Goal: Information Seeking & Learning: Learn about a topic

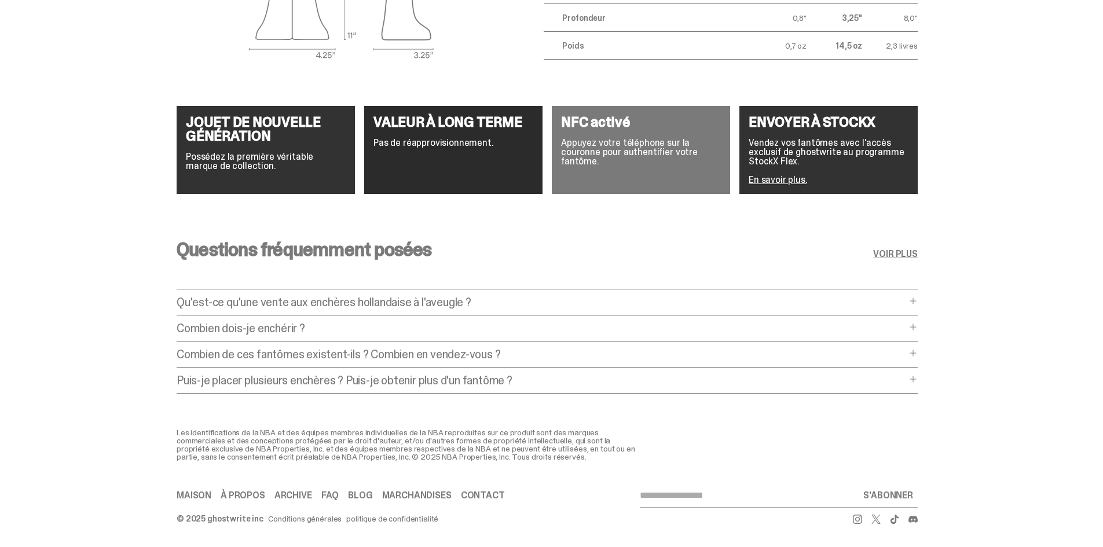
scroll to position [2152, 0]
click at [293, 331] on div "Combien dois-je enchérir ? How much should I bid? The short answer is: just bid…" at bounding box center [547, 331] width 741 height 19
click at [281, 354] on div "Combien de ces fantômes existent-ils ? Combien en vendez-vous ? How many of the…" at bounding box center [547, 357] width 741 height 19
click at [280, 348] on font "Combien de ces fantômes existent-ils ? Combien en vendez-vous ?" at bounding box center [339, 354] width 324 height 15
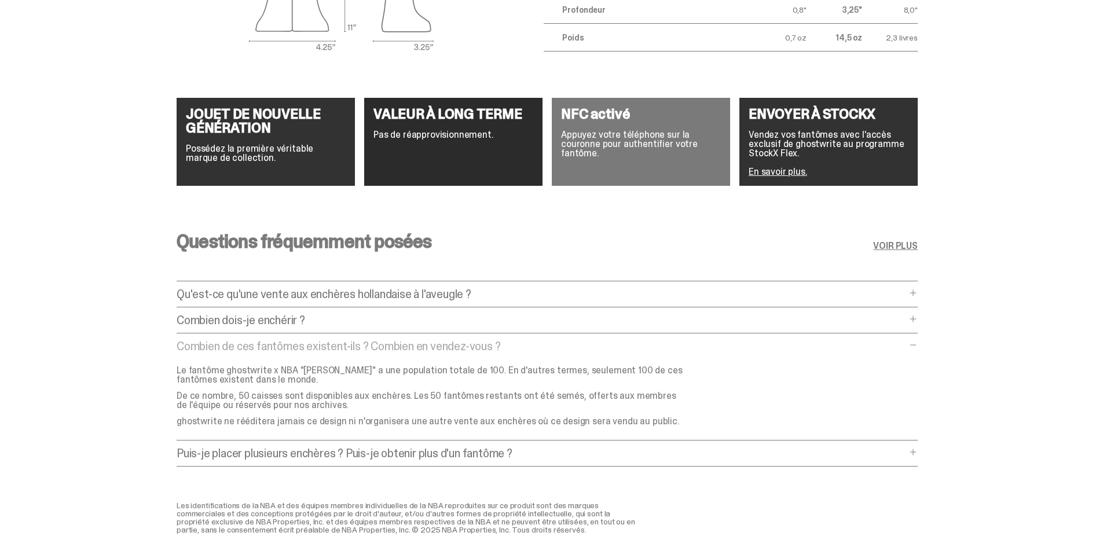
click at [302, 317] on font "Combien dois-je enchérir ?" at bounding box center [241, 320] width 128 height 15
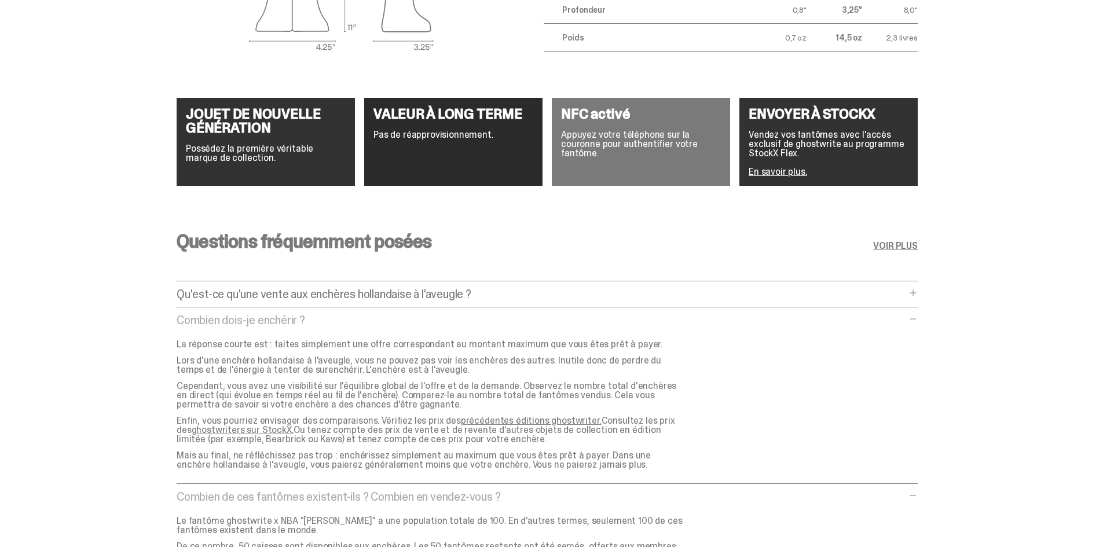
click at [219, 424] on font "ghostwriters sur StockX." at bounding box center [243, 430] width 102 height 12
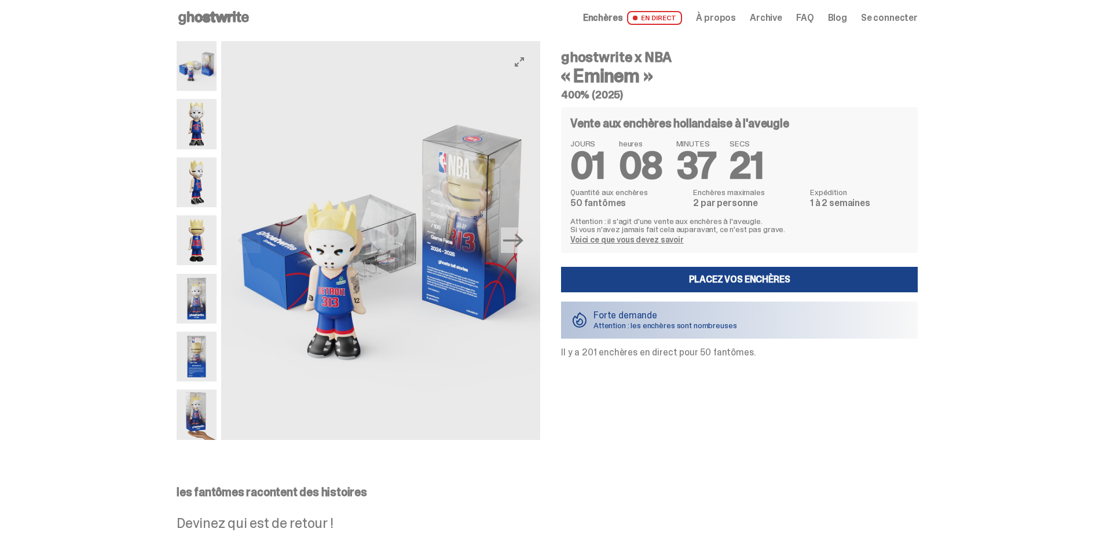
scroll to position [0, 0]
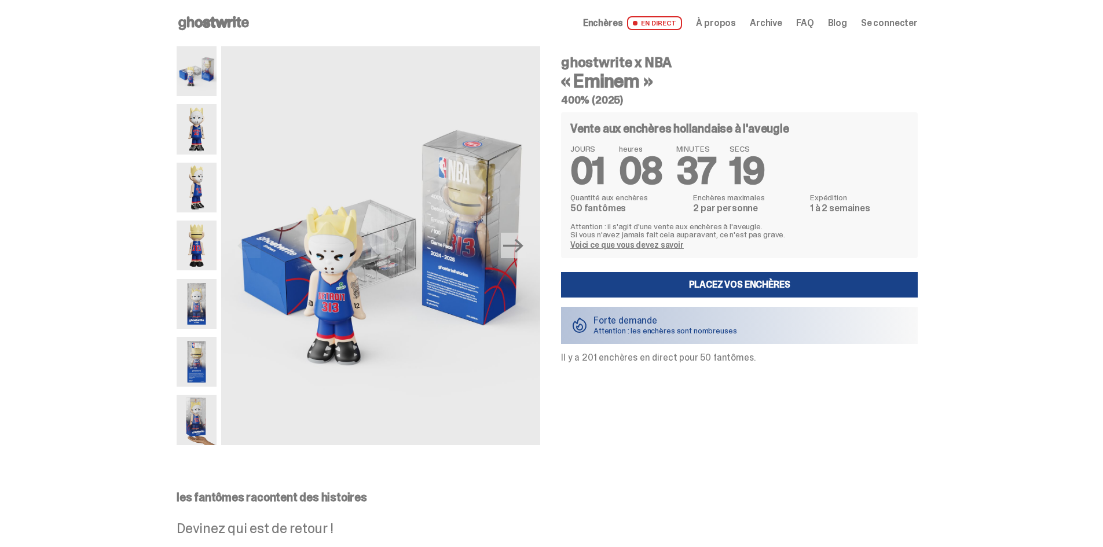
drag, startPoint x: 568, startPoint y: 54, endPoint x: 651, endPoint y: 95, distance: 92.4
click at [651, 95] on div "ghostwrite x NBA « Eminem » 400% (2025)" at bounding box center [739, 81] width 357 height 50
copy div "ghostwrite x NBA « Eminem » 400% (2025)"
drag, startPoint x: 562, startPoint y: 359, endPoint x: 759, endPoint y: 347, distance: 197.7
click at [759, 347] on div "ghostwrite x NBA « Eminem » 400% (2025) Vente aux enchères hollandaise à l'aveu…" at bounding box center [732, 245] width 370 height 399
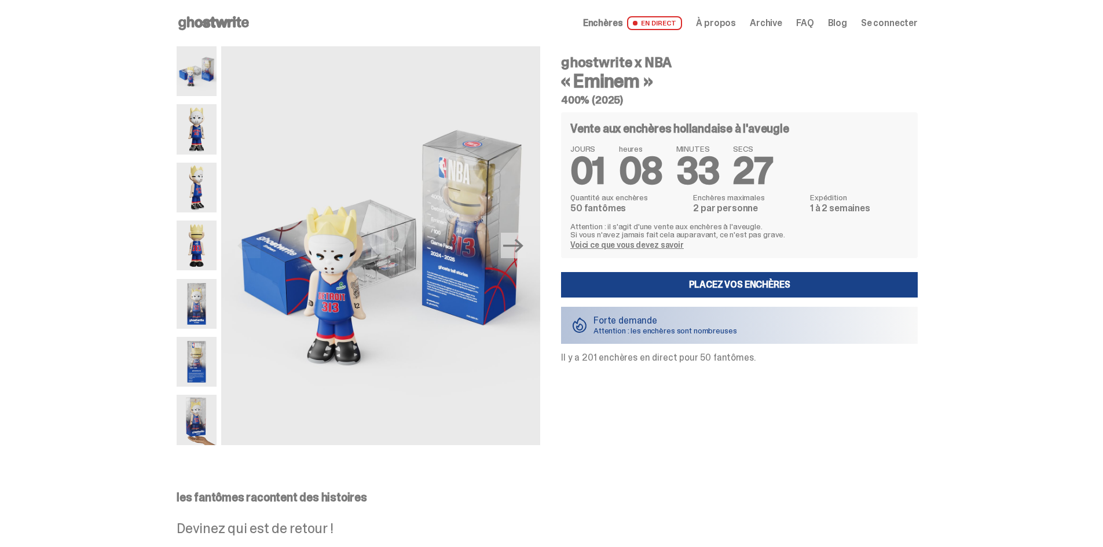
click at [774, 365] on div "ghostwrite x NBA « Eminem » 400% (2025) Vente aux enchères hollandaise à l'aveu…" at bounding box center [732, 245] width 370 height 399
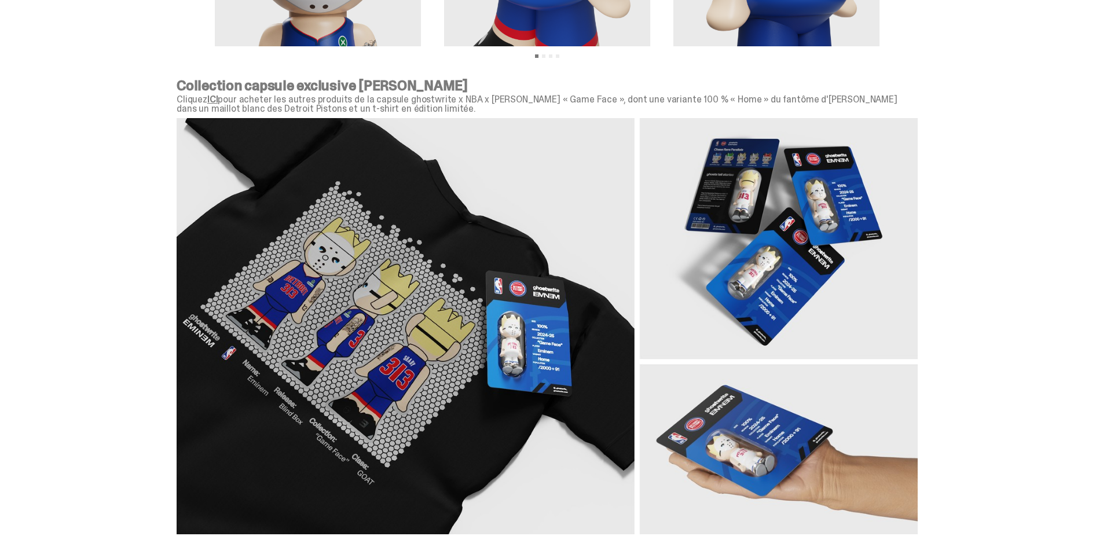
scroll to position [1331, 0]
